Goal: Task Accomplishment & Management: Use online tool/utility

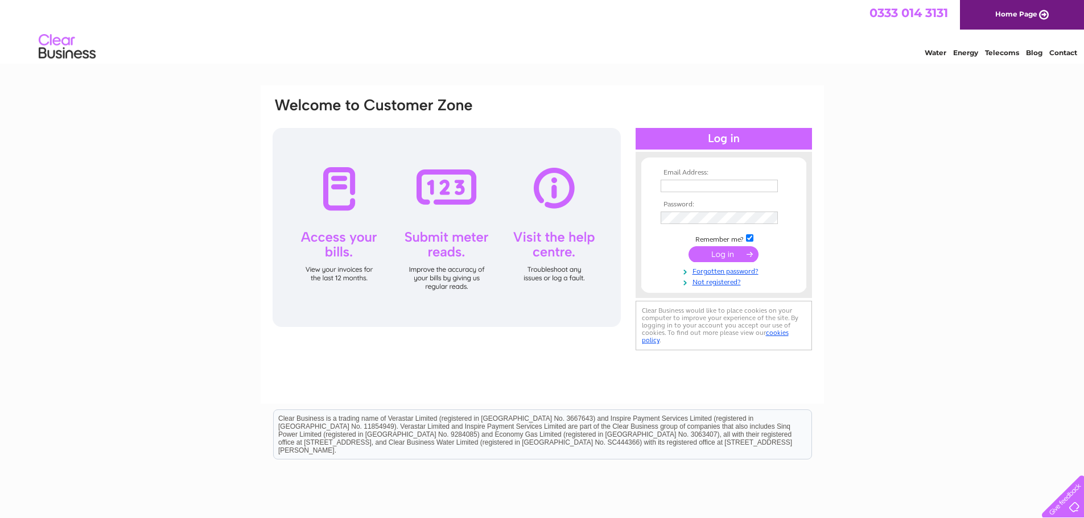
type input "[EMAIL_ADDRESS][DOMAIN_NAME]"
click at [712, 261] on input "submit" at bounding box center [723, 254] width 70 height 16
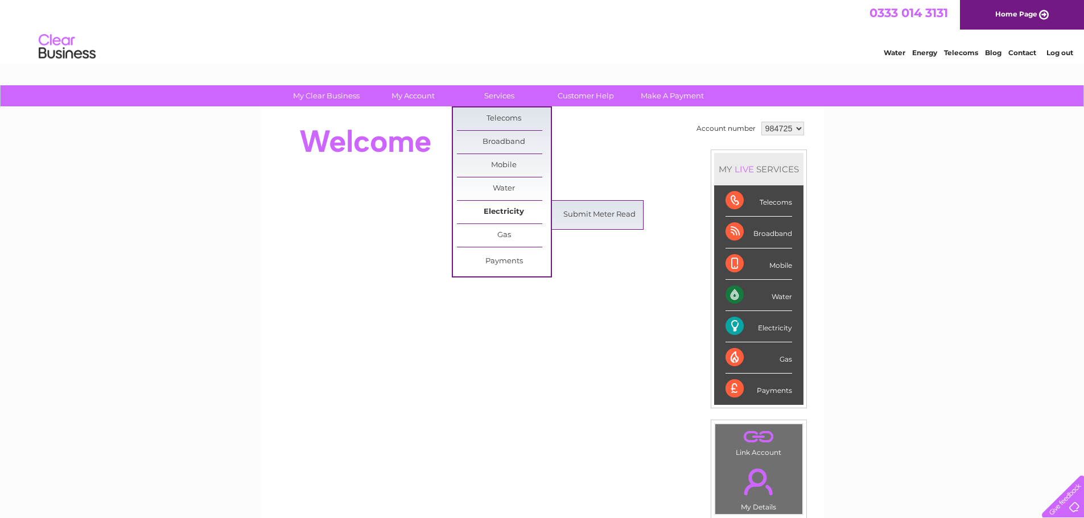
click at [507, 212] on link "Electricity" at bounding box center [504, 212] width 94 height 23
click at [613, 213] on link "Submit Meter Read" at bounding box center [599, 215] width 94 height 23
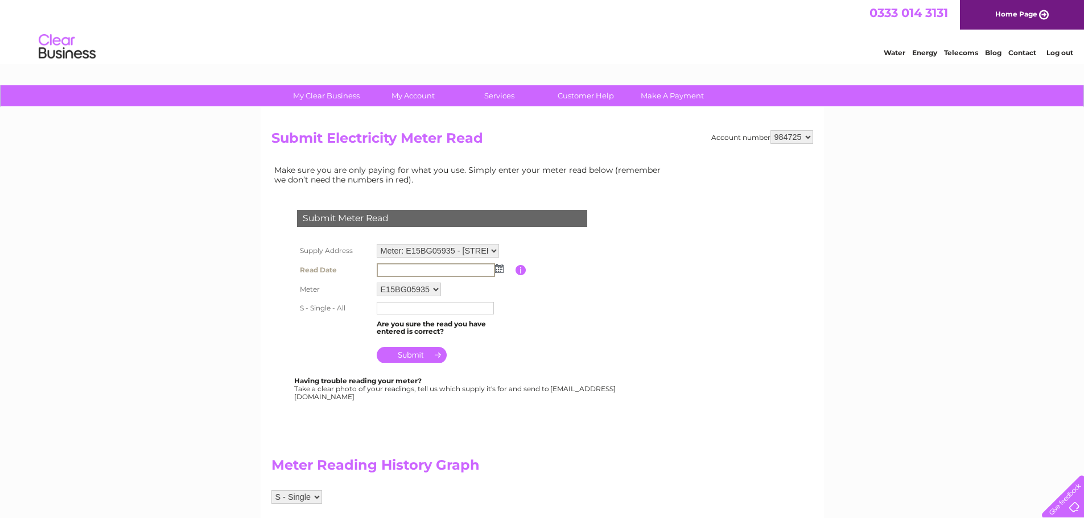
drag, startPoint x: 407, startPoint y: 270, endPoint x: 390, endPoint y: 273, distance: 16.7
click at [389, 272] on input "text" at bounding box center [436, 270] width 118 height 14
click at [499, 268] on img at bounding box center [499, 268] width 9 height 9
click at [405, 316] on link "1" at bounding box center [405, 317] width 18 height 11
type input "2025/09/01"
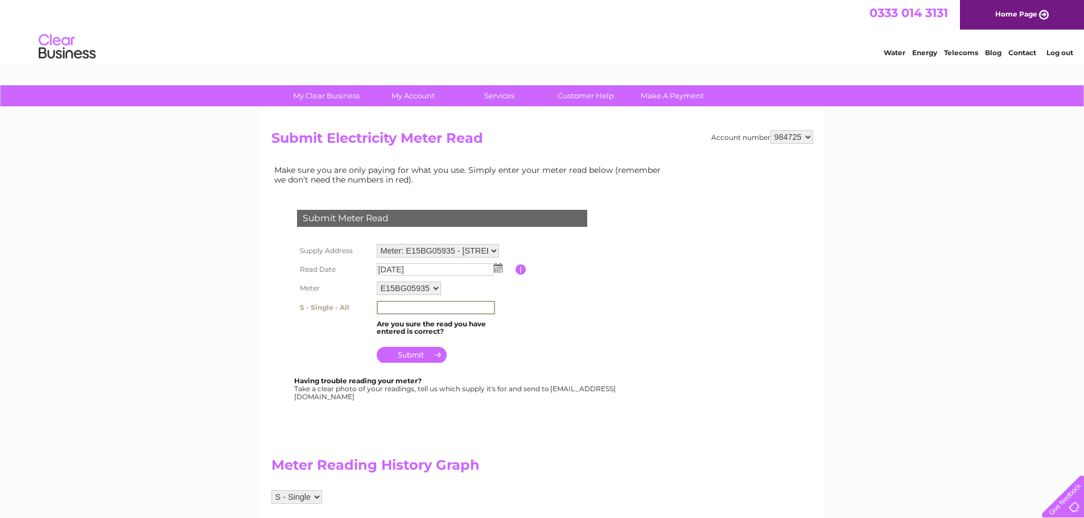
paste input "142830"
type input "142830"
click at [408, 352] on input "submit" at bounding box center [412, 354] width 70 height 16
